Goal: Task Accomplishment & Management: Use online tool/utility

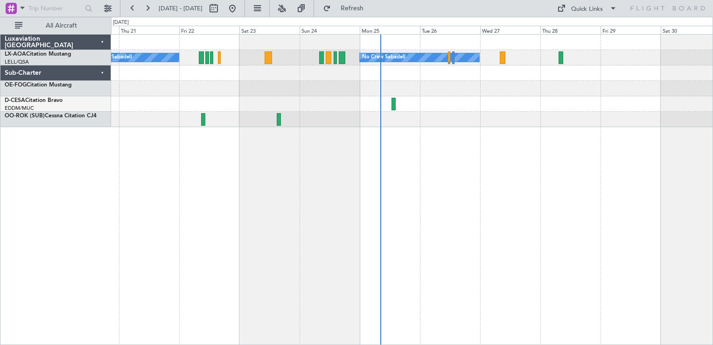
click at [398, 89] on div at bounding box center [412, 88] width 602 height 15
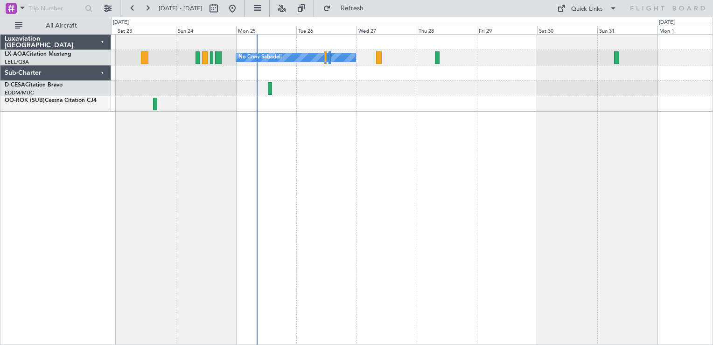
click at [375, 76] on div "No Crew Sabadell No Crew Sabadell" at bounding box center [412, 73] width 602 height 77
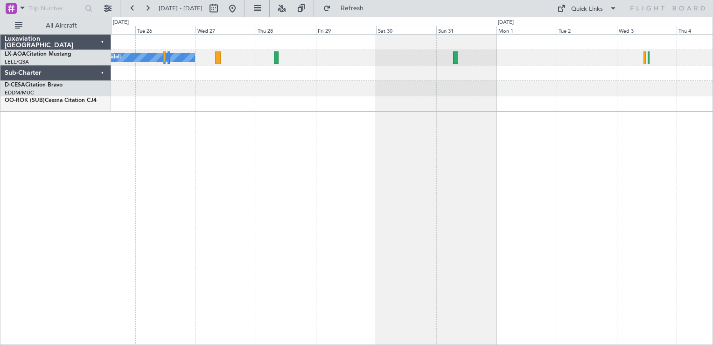
click at [430, 197] on div "No Crew Sabadell" at bounding box center [412, 189] width 602 height 311
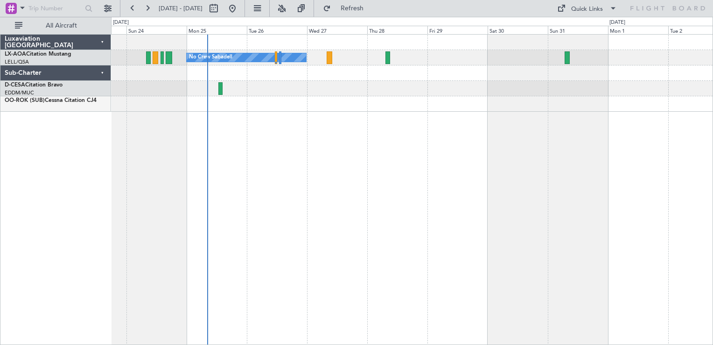
click at [536, 217] on div "No Crew Sabadell No Crew Sabadell" at bounding box center [412, 189] width 602 height 311
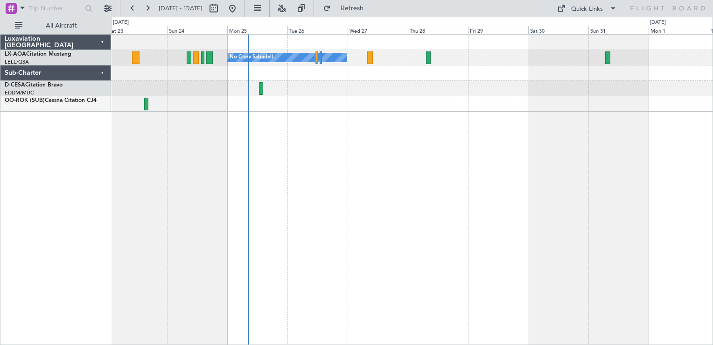
click at [488, 172] on div "No Crew Sabadell No Crew Sabadell" at bounding box center [412, 189] width 602 height 311
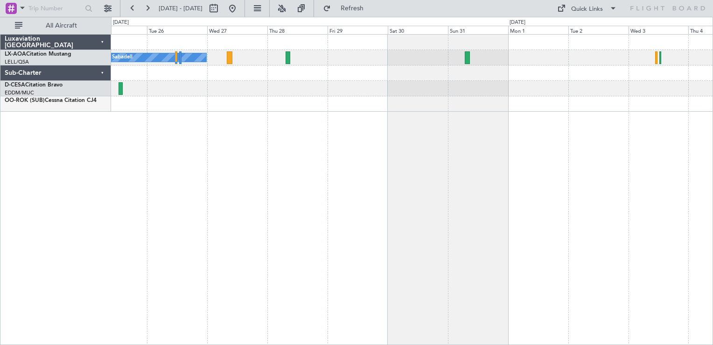
click at [422, 194] on div "No Crew Sabadell" at bounding box center [412, 189] width 602 height 311
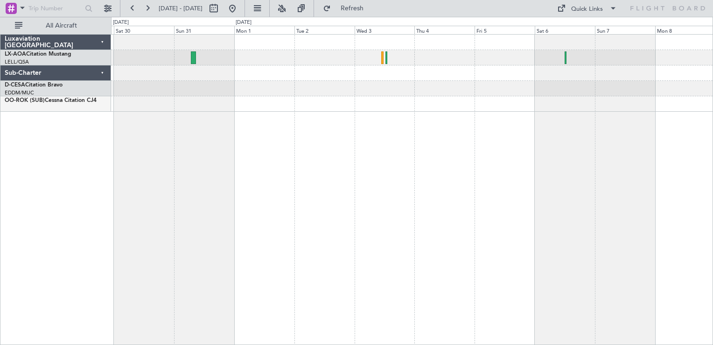
click at [332, 185] on div "No Crew Sabadell" at bounding box center [412, 189] width 602 height 311
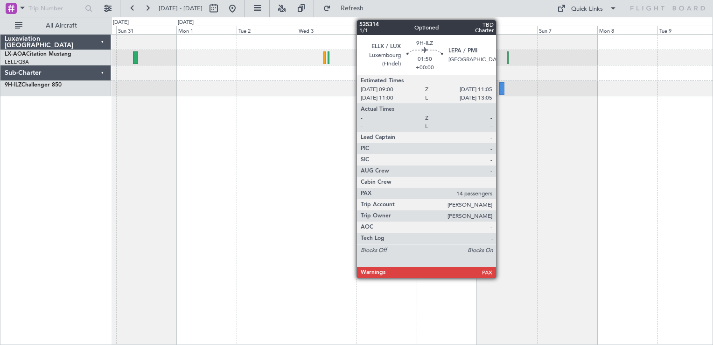
click at [501, 91] on div at bounding box center [503, 88] width 6 height 13
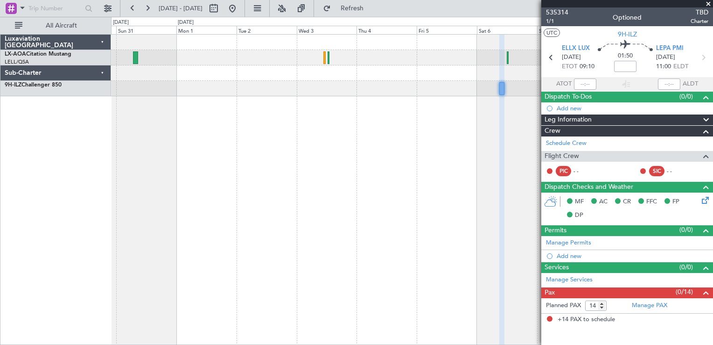
click at [378, 78] on div "No Crew Sabadell" at bounding box center [412, 66] width 602 height 62
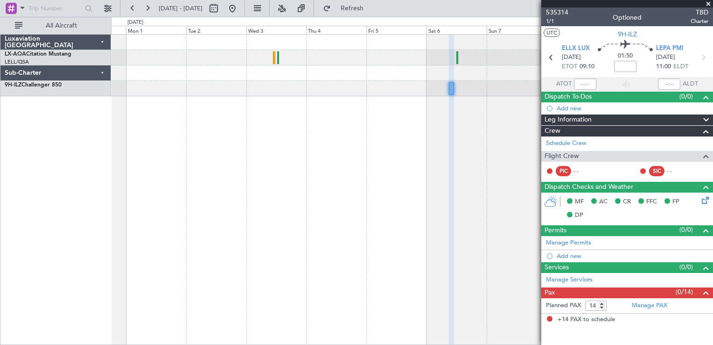
click at [709, 5] on span at bounding box center [708, 4] width 9 height 8
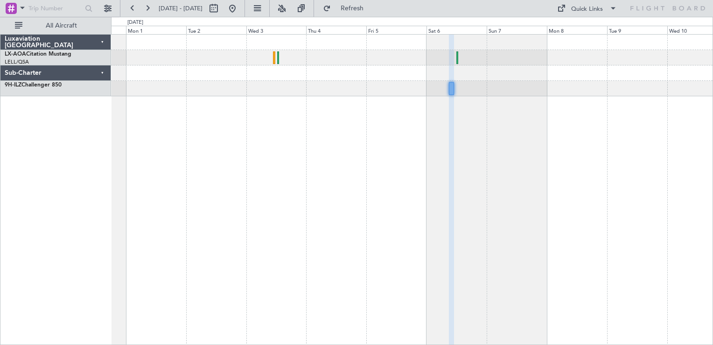
type input "0"
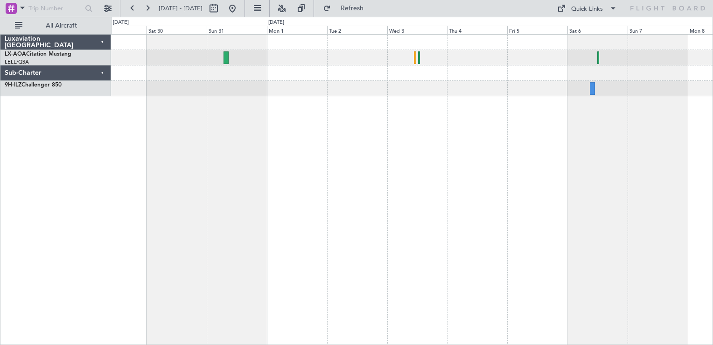
click at [452, 66] on div at bounding box center [412, 72] width 602 height 15
